Goal: Task Accomplishment & Management: Manage account settings

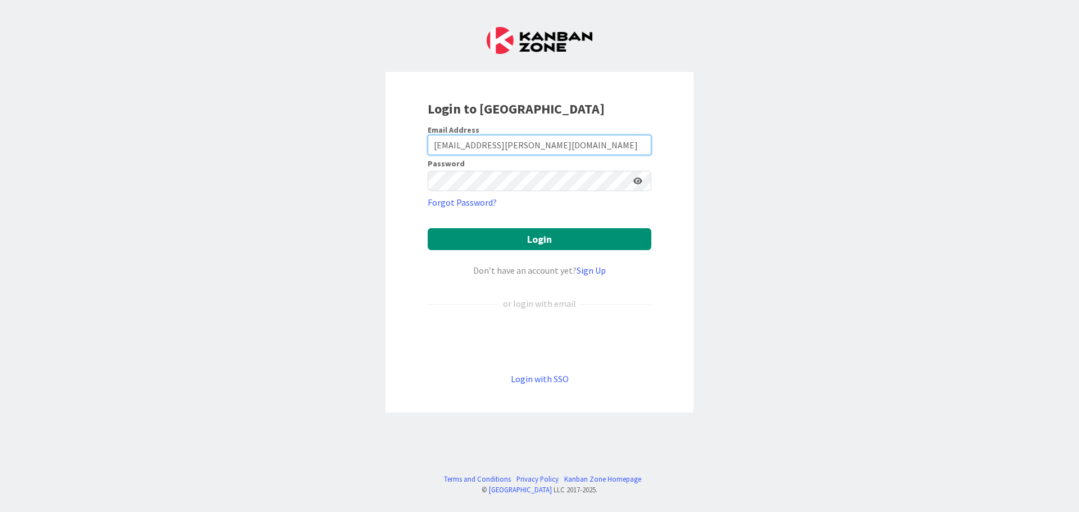
drag, startPoint x: 557, startPoint y: 147, endPoint x: 379, endPoint y: 148, distance: 178.2
click at [379, 148] on div "Login to [GEOGRAPHIC_DATA] Email Address [EMAIL_ADDRESS][PERSON_NAME][DOMAIN_NA…" at bounding box center [539, 256] width 1079 height 512
click at [532, 150] on input "[DEMOGRAPHIC_DATA][PERSON_NAME]" at bounding box center [540, 145] width 224 height 20
type input "[EMAIL_ADDRESS][PERSON_NAME][DOMAIN_NAME]"
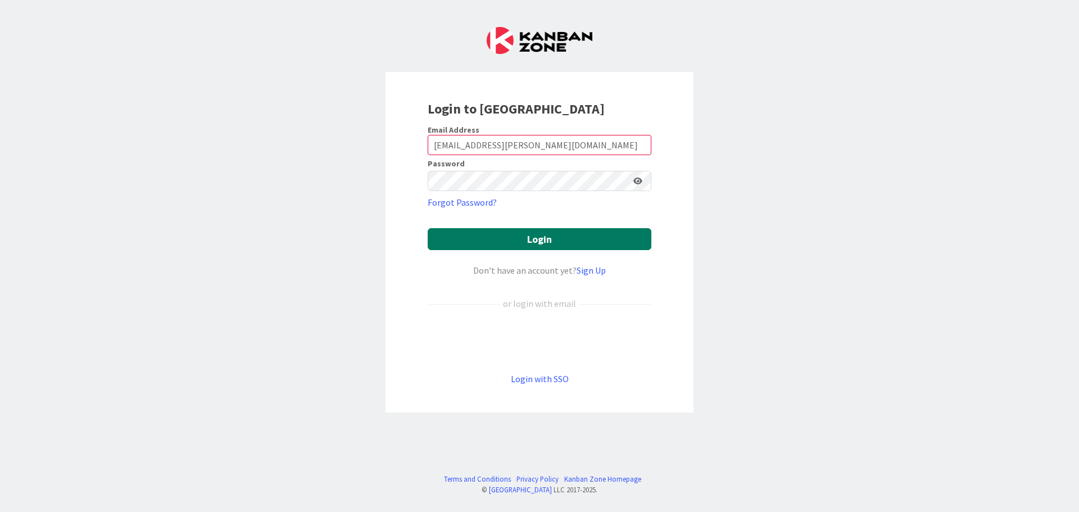
click at [491, 240] on button "Login" at bounding box center [540, 239] width 224 height 22
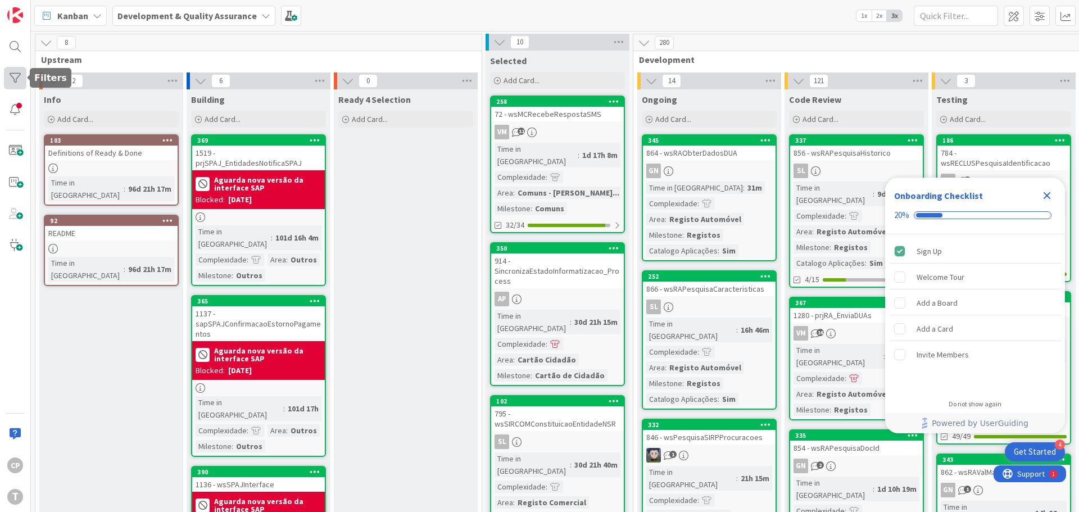
click at [11, 73] on div at bounding box center [15, 78] width 22 height 22
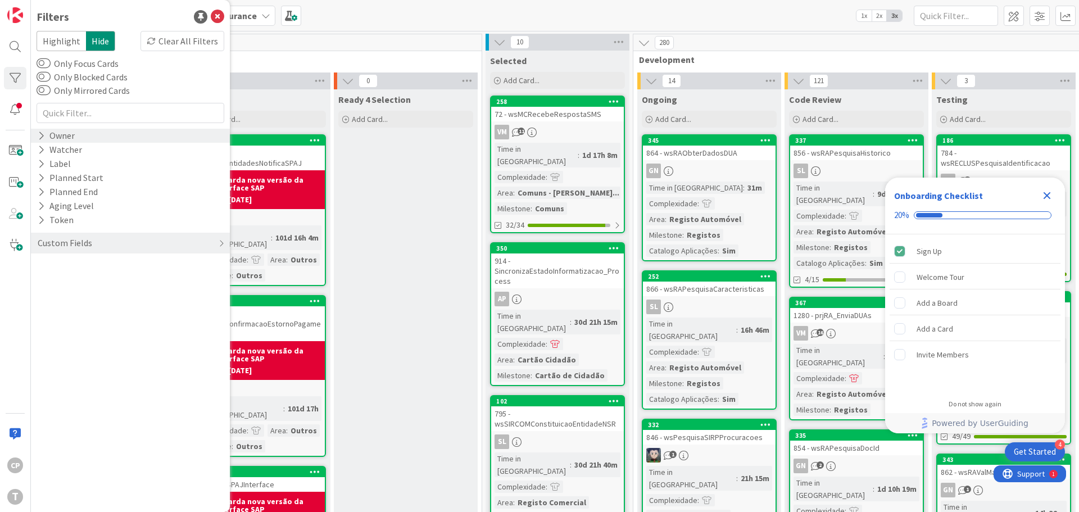
click at [40, 137] on icon at bounding box center [41, 136] width 7 height 10
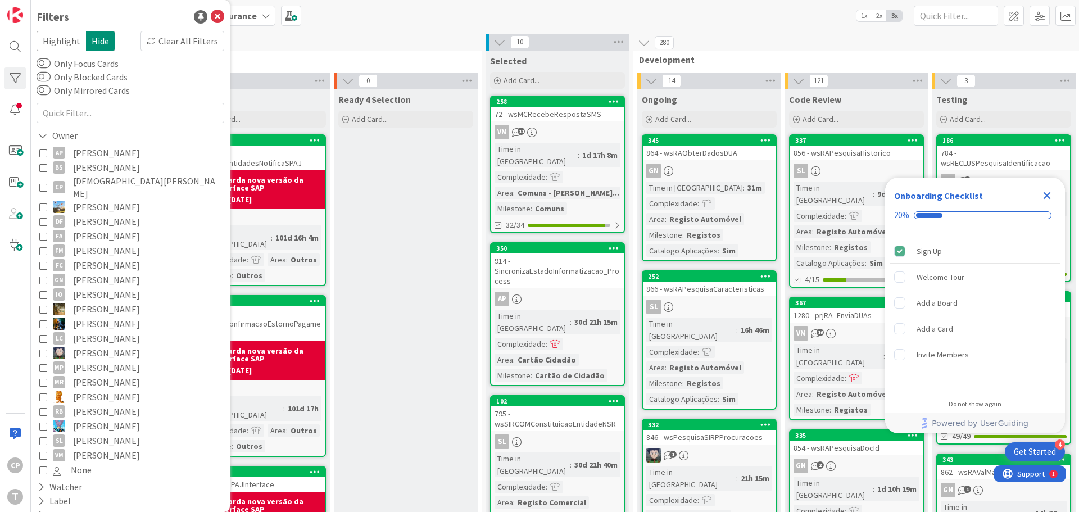
click at [44, 183] on icon at bounding box center [43, 187] width 8 height 8
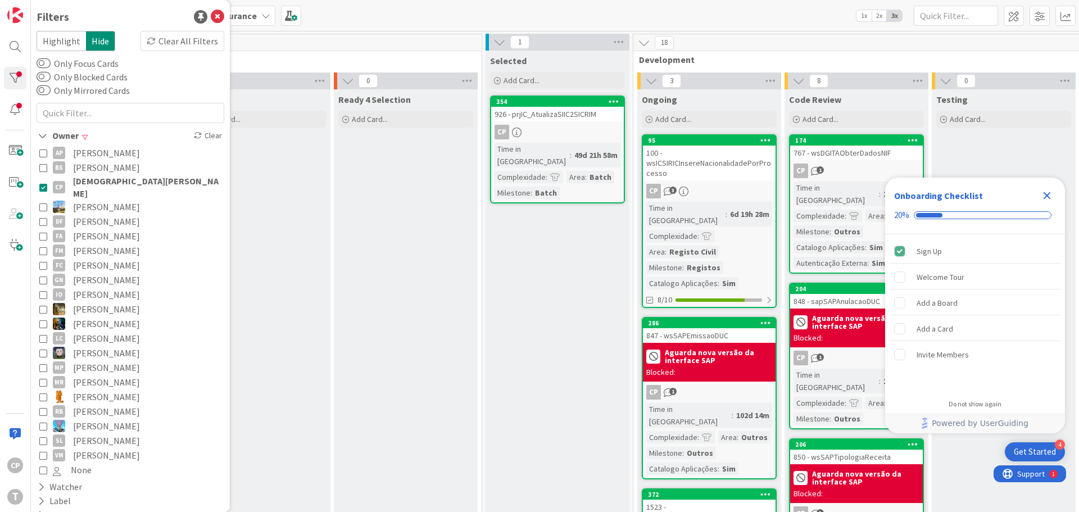
click at [1047, 198] on icon "Close Checklist" at bounding box center [1046, 195] width 13 height 13
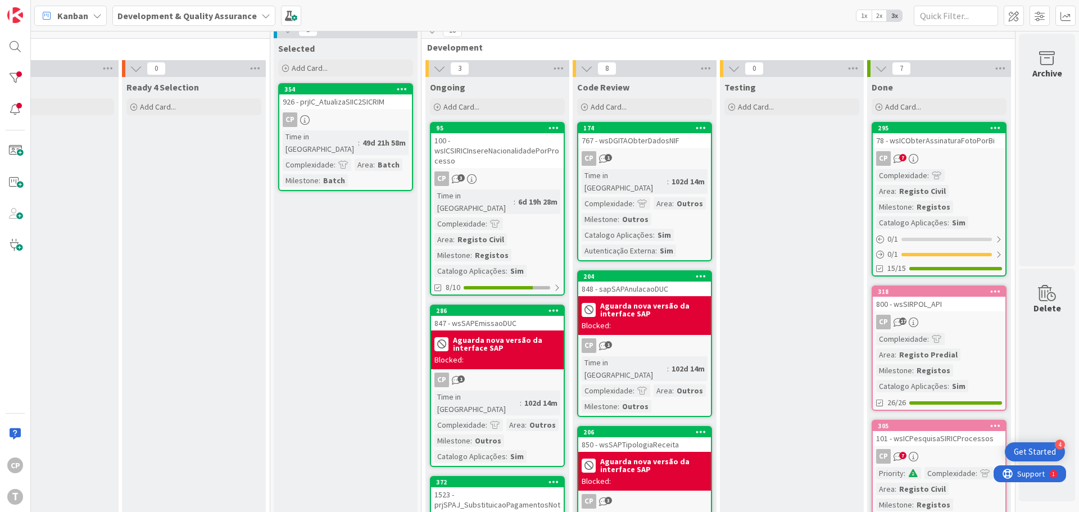
scroll to position [0, 220]
